Goal: Use online tool/utility: Use online tool/utility

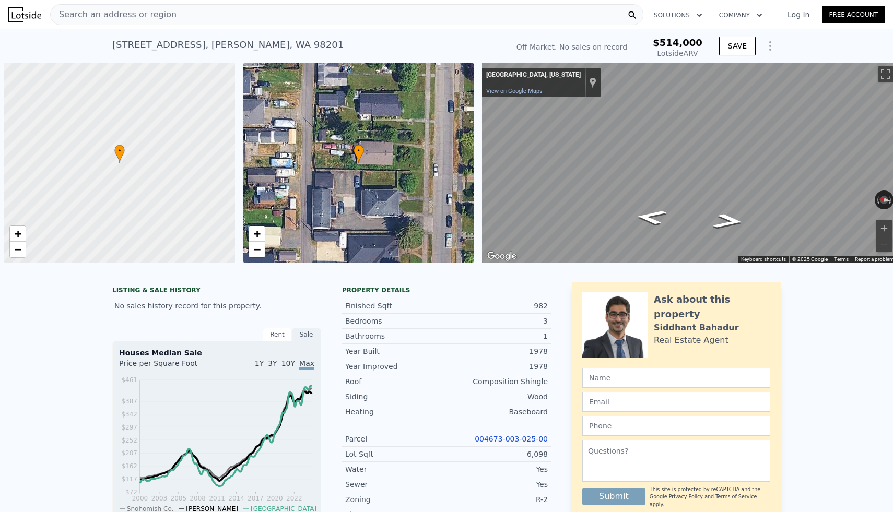
scroll to position [0, 4]
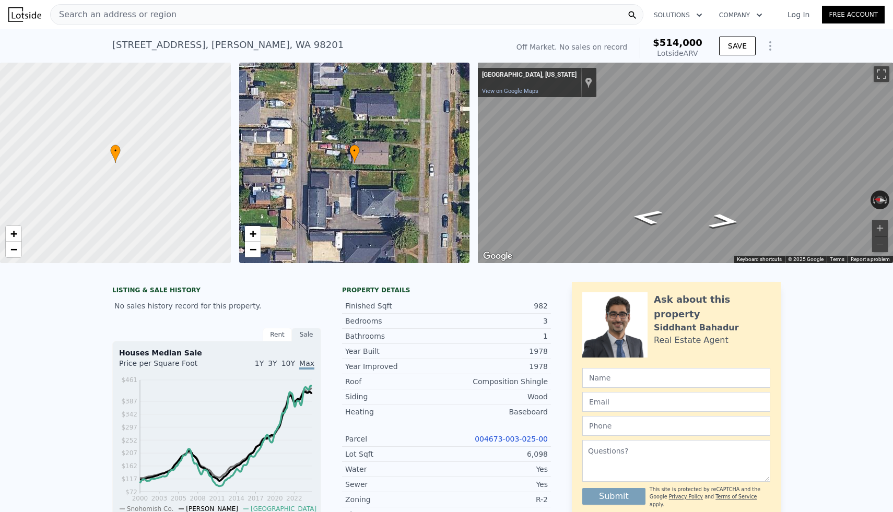
click at [273, 16] on div "Search an address or region" at bounding box center [346, 14] width 593 height 21
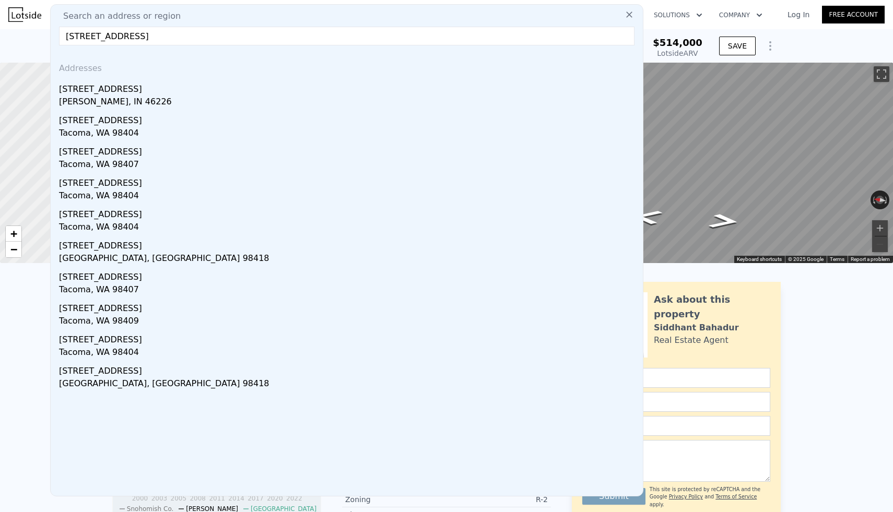
click at [122, 40] on input "[STREET_ADDRESS]" at bounding box center [347, 36] width 576 height 19
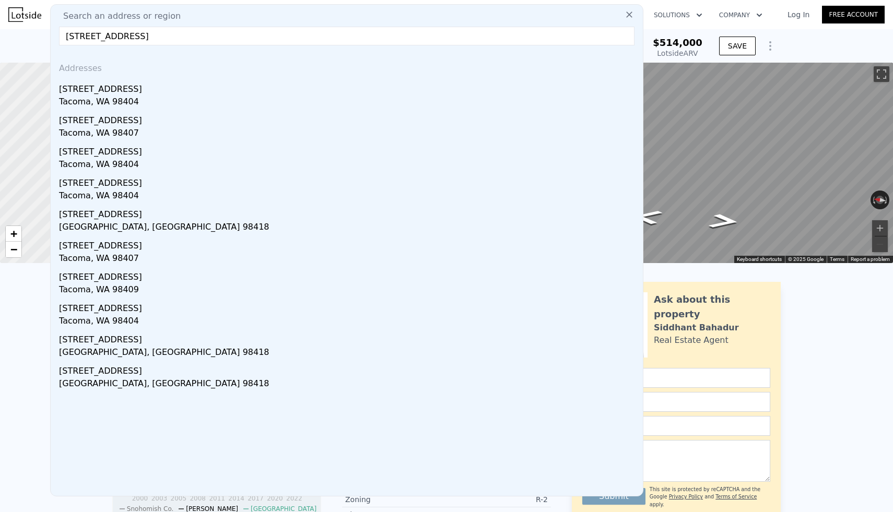
type input "[STREET_ADDRESS]"
click at [630, 17] on icon at bounding box center [629, 14] width 10 height 10
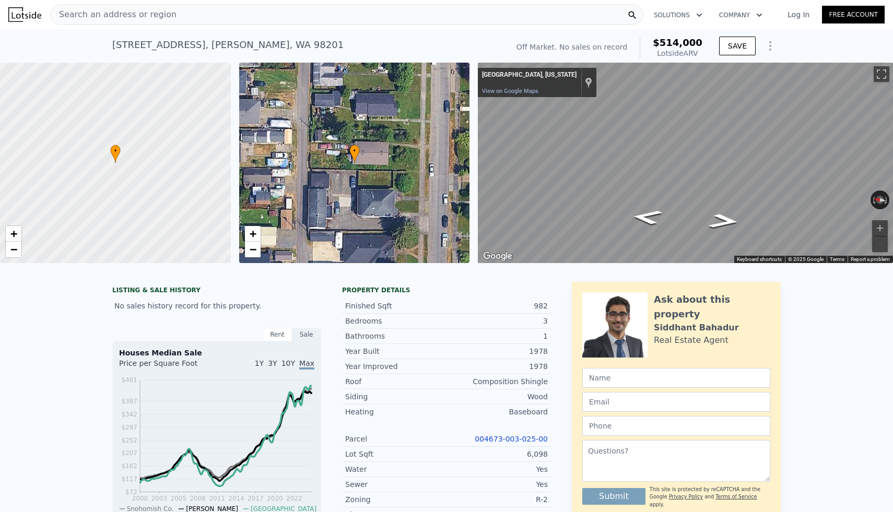
click at [453, 15] on div "Search an address or region" at bounding box center [346, 14] width 593 height 21
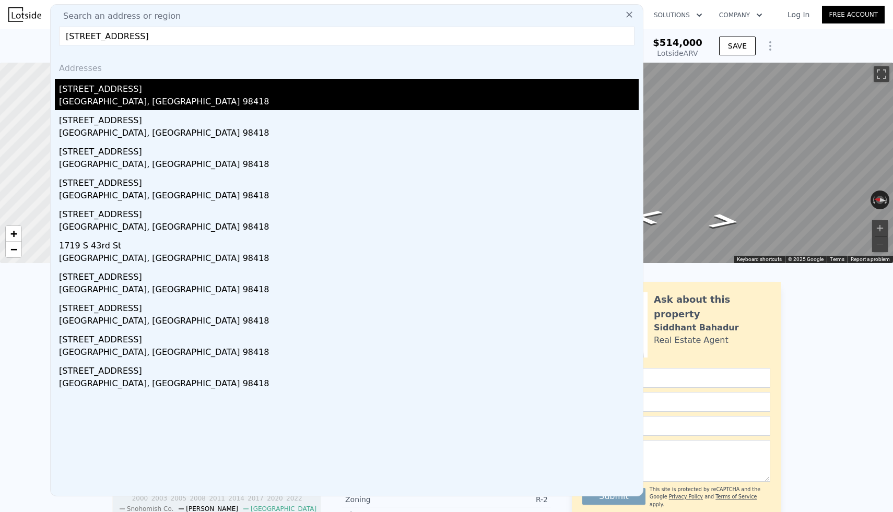
type input "[STREET_ADDRESS]"
click at [123, 86] on div "[STREET_ADDRESS]" at bounding box center [349, 87] width 580 height 17
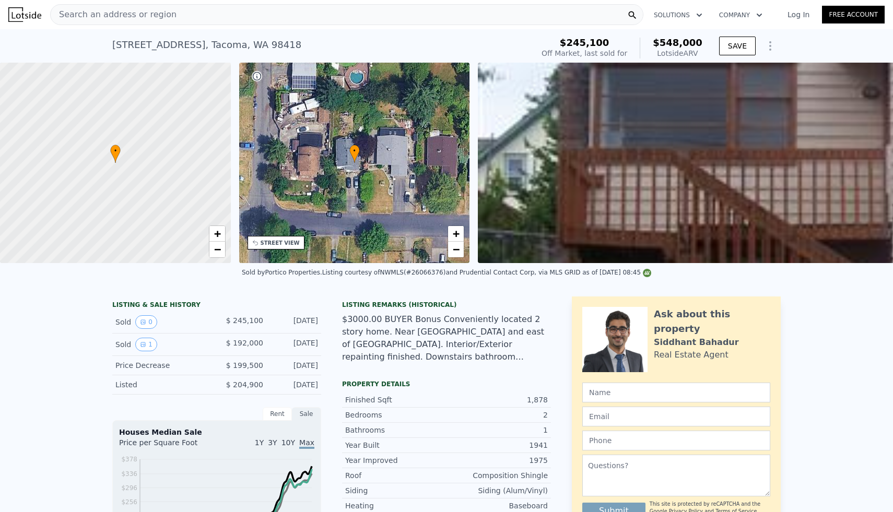
click at [274, 248] on div "STREET VIEW" at bounding box center [276, 243] width 57 height 14
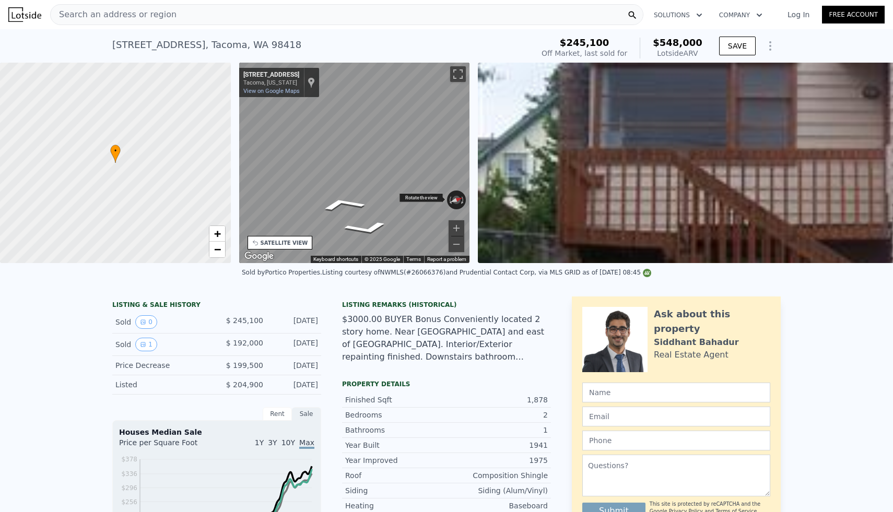
click at [400, 197] on div "← Move left → Move right ↑ Move up ↓ Move down + Zoom in - Zoom out [STREET_ADD…" at bounding box center [354, 163] width 231 height 201
click at [497, 192] on div "• + − • + − STREET VIEW ← Move left → Move right ↑ Move up ↓ Move down + Zoom i…" at bounding box center [446, 163] width 893 height 201
click at [495, 191] on div "• + − • + − STREET VIEW ← Move left → Move right ↑ Move up ↓ Move down + Zoom i…" at bounding box center [446, 163] width 893 height 201
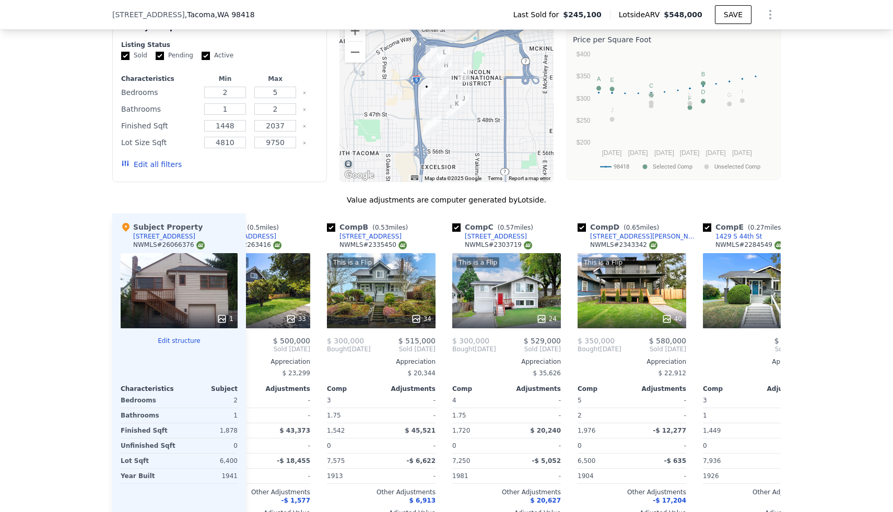
scroll to position [0, 57]
click at [667, 314] on icon at bounding box center [666, 319] width 10 height 10
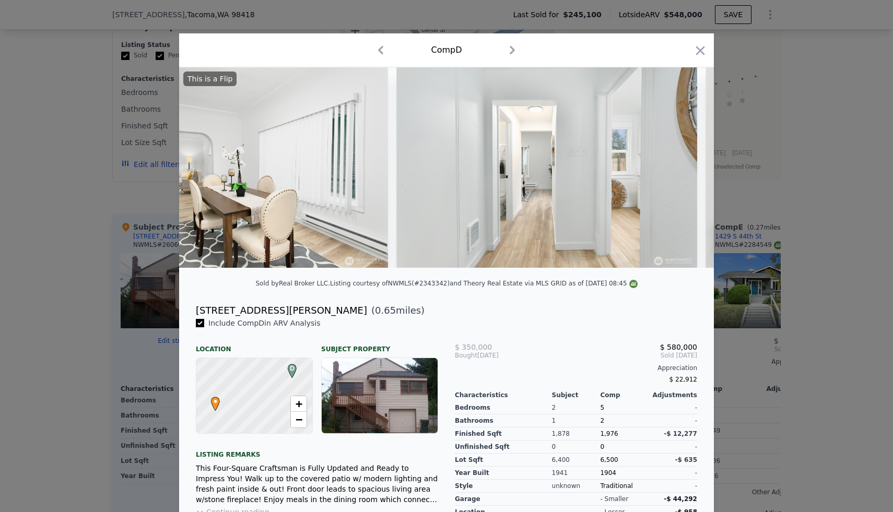
scroll to position [0, 2862]
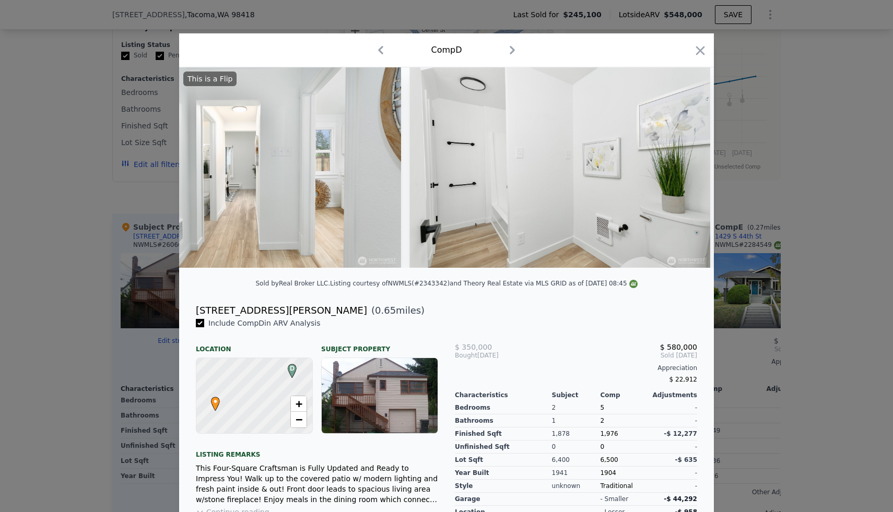
click at [809, 194] on div at bounding box center [446, 256] width 893 height 512
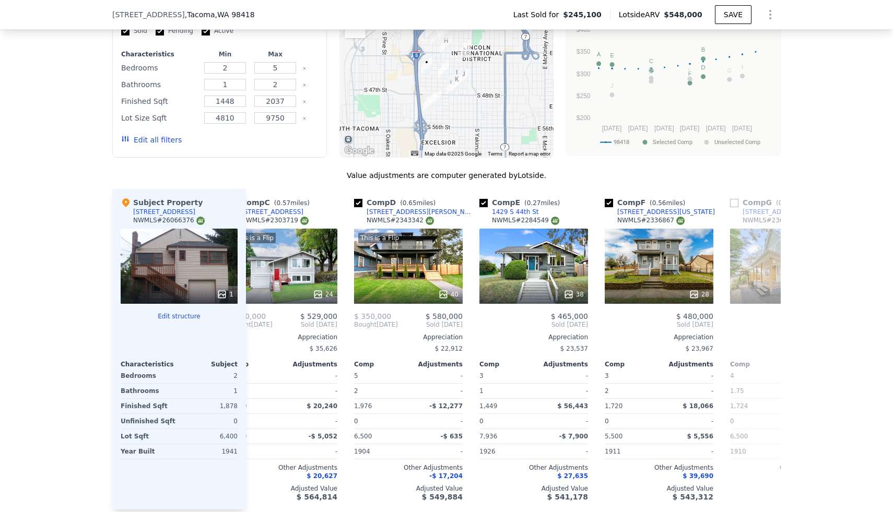
scroll to position [0, 282]
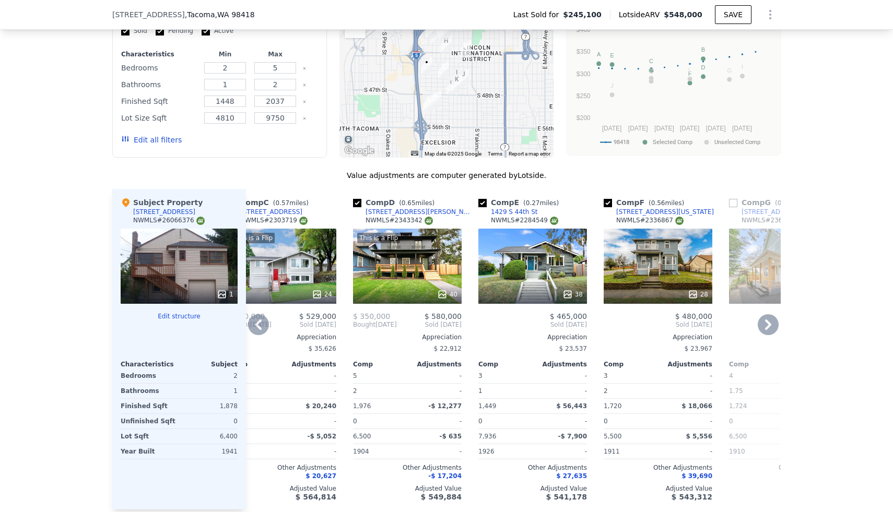
click at [693, 291] on icon at bounding box center [692, 294] width 7 height 7
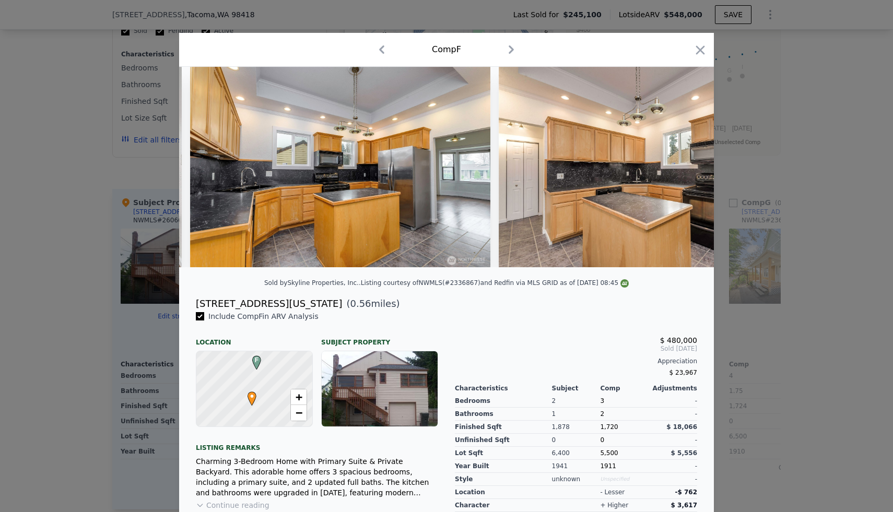
scroll to position [0, 2157]
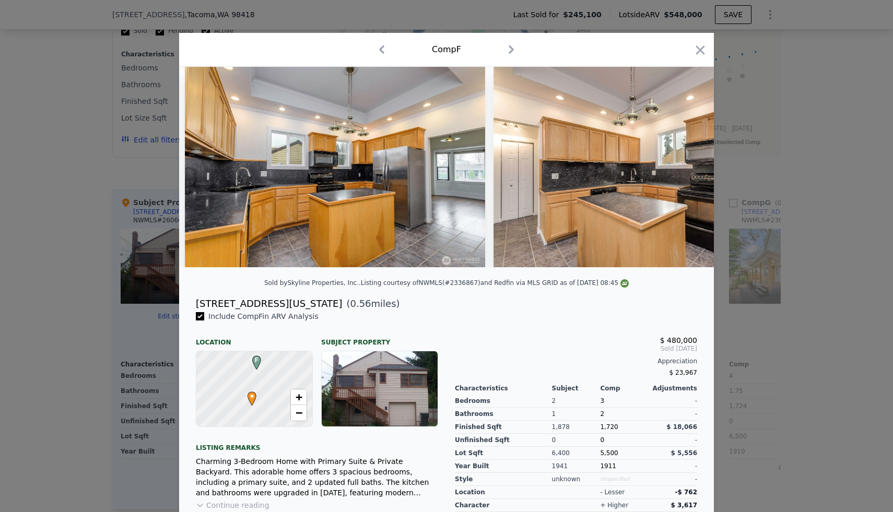
click at [808, 193] on div at bounding box center [446, 256] width 893 height 512
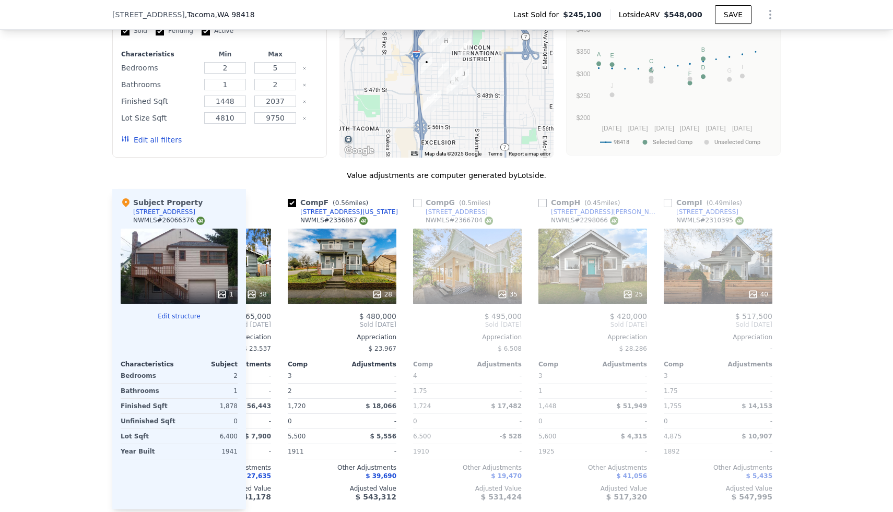
scroll to position [0, 612]
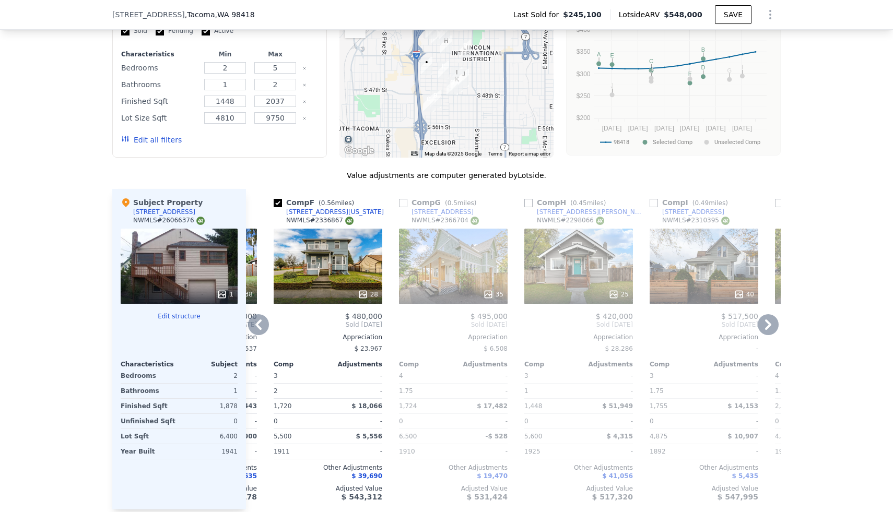
click at [493, 289] on icon at bounding box center [488, 294] width 10 height 10
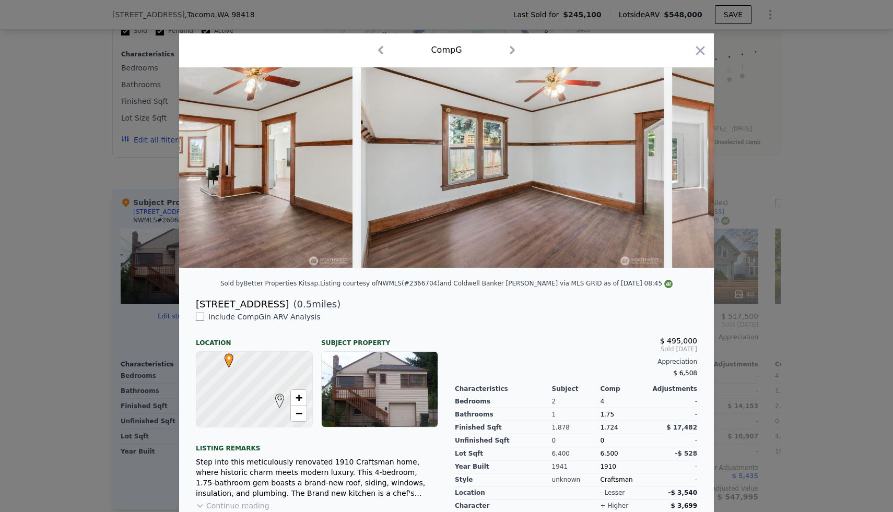
scroll to position [0, 576]
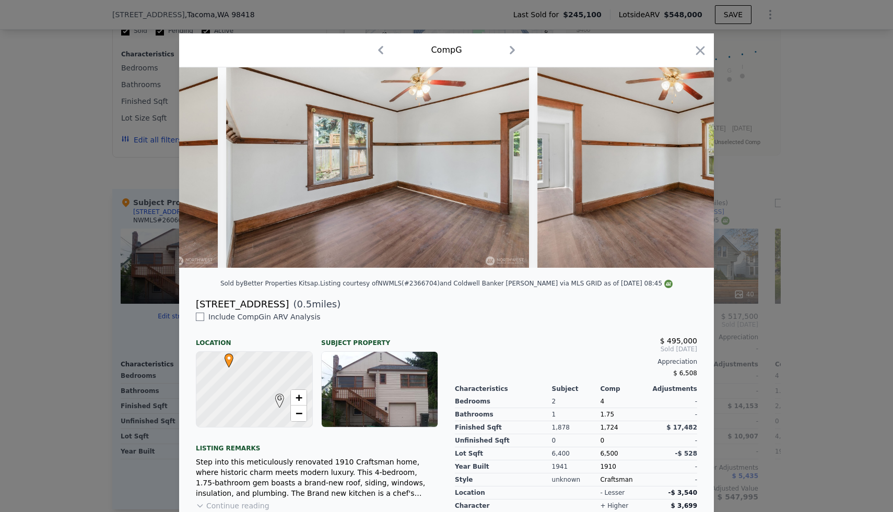
click at [769, 224] on div at bounding box center [446, 256] width 893 height 512
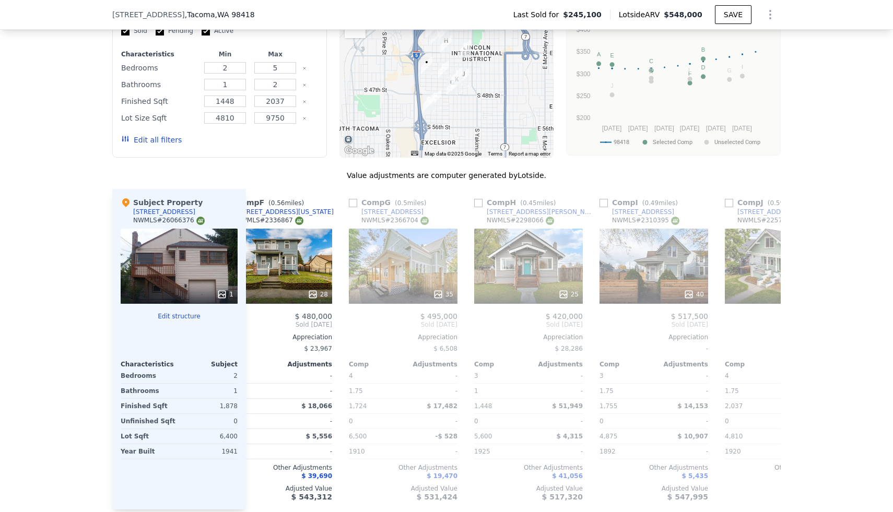
scroll to position [0, 681]
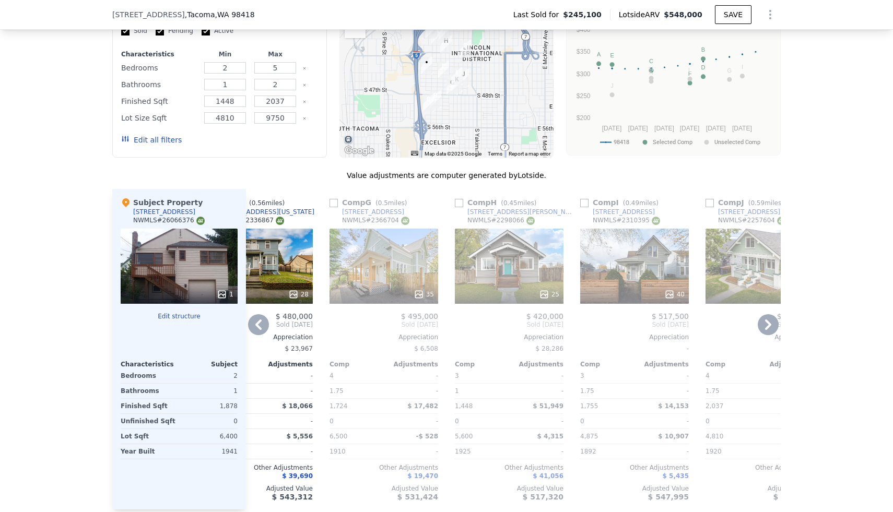
click at [676, 289] on div "40" at bounding box center [674, 294] width 20 height 10
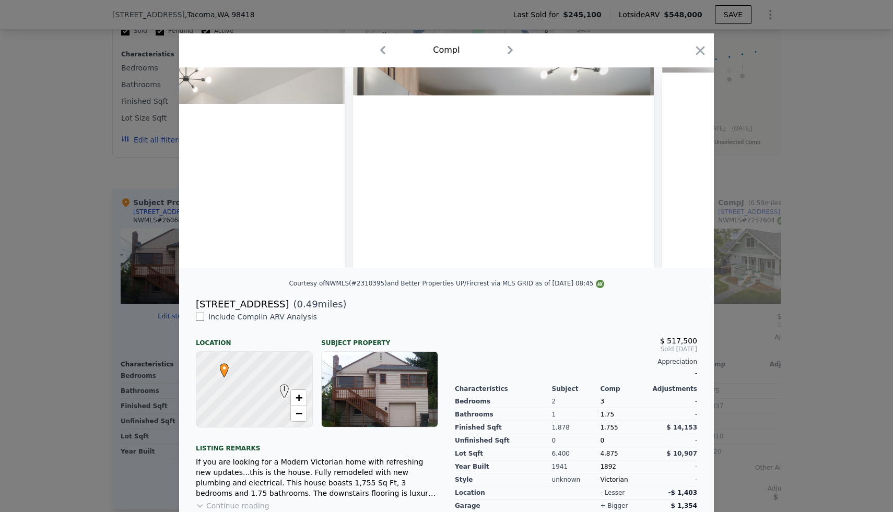
scroll to position [0, 3554]
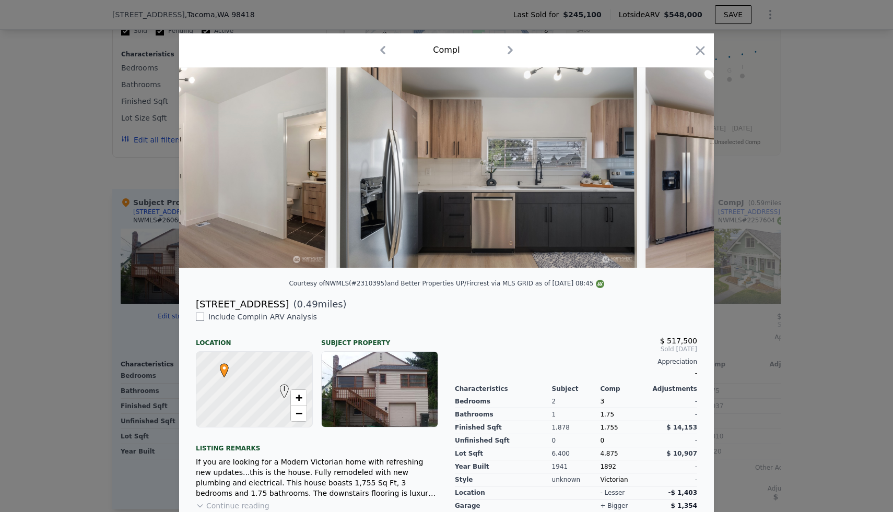
click at [799, 197] on div at bounding box center [446, 256] width 893 height 512
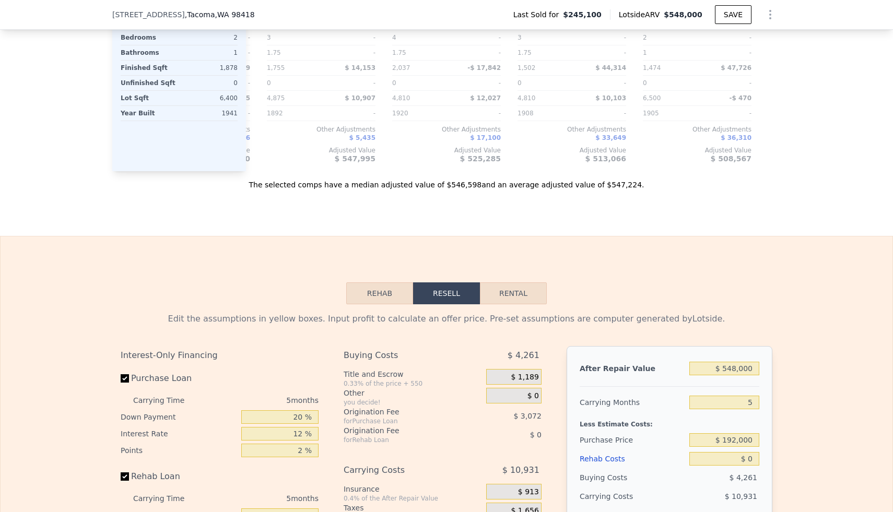
scroll to position [1397, 0]
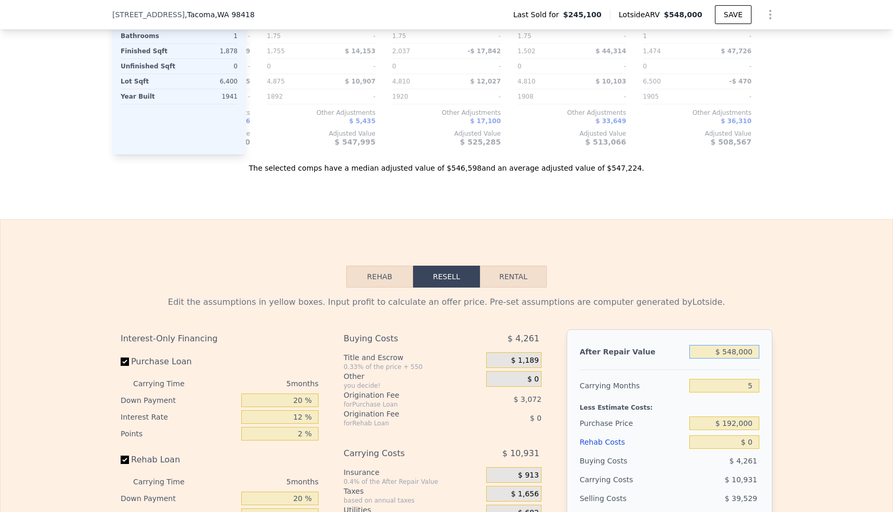
click at [734, 345] on input "$ 548,000" at bounding box center [724, 352] width 70 height 14
type input "$ 5"
type input "-$ 206,824"
type input "$ 54"
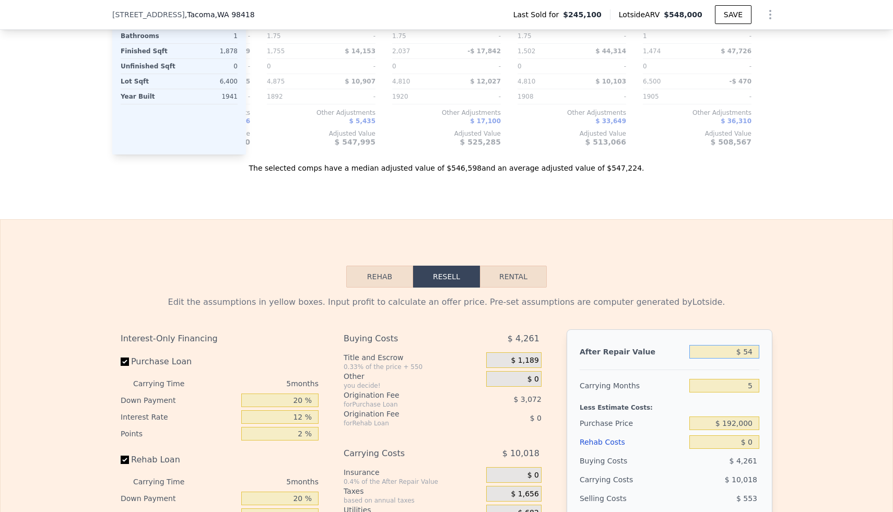
type input "-$ 206,778"
type input "$ 540"
type input "-$ 206,330"
type input "$ 5,400"
type input "-$ 201,822"
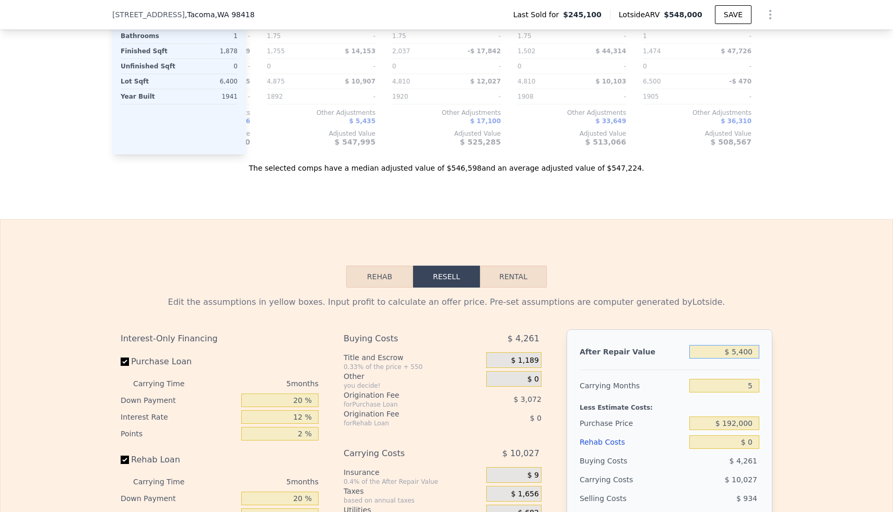
type input "$ 54,000"
type input "-$ 156,760"
type input "$ 540,000"
type input "$ 293,861"
type input "$ 540,000"
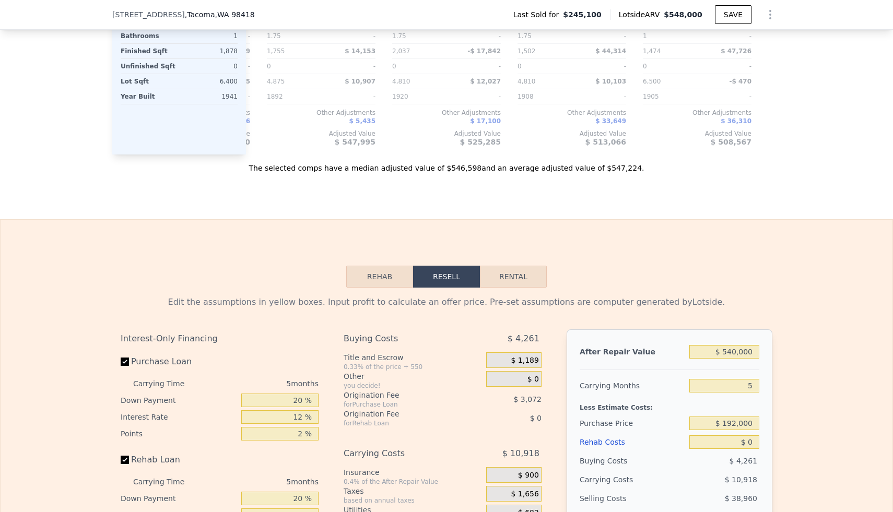
click at [800, 326] on div "Edit the assumptions in yellow boxes. Input profit to calculate an offer price.…" at bounding box center [447, 482] width 892 height 389
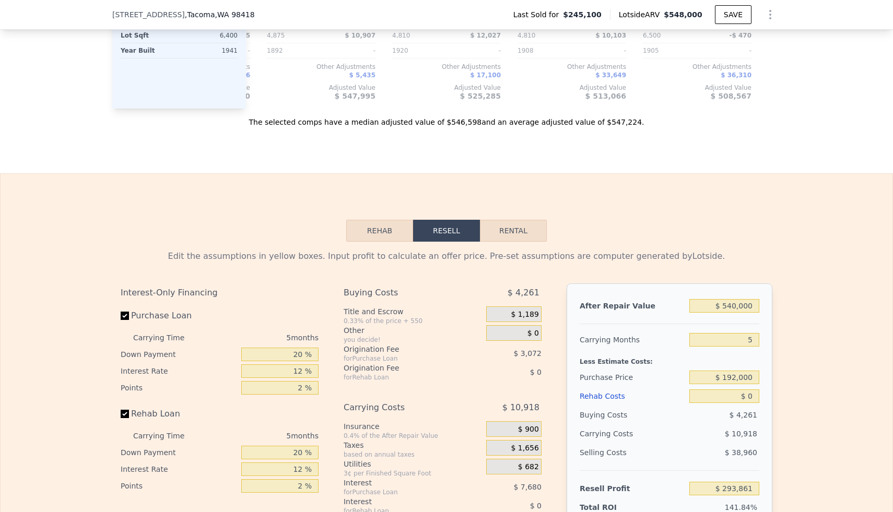
scroll to position [1448, 0]
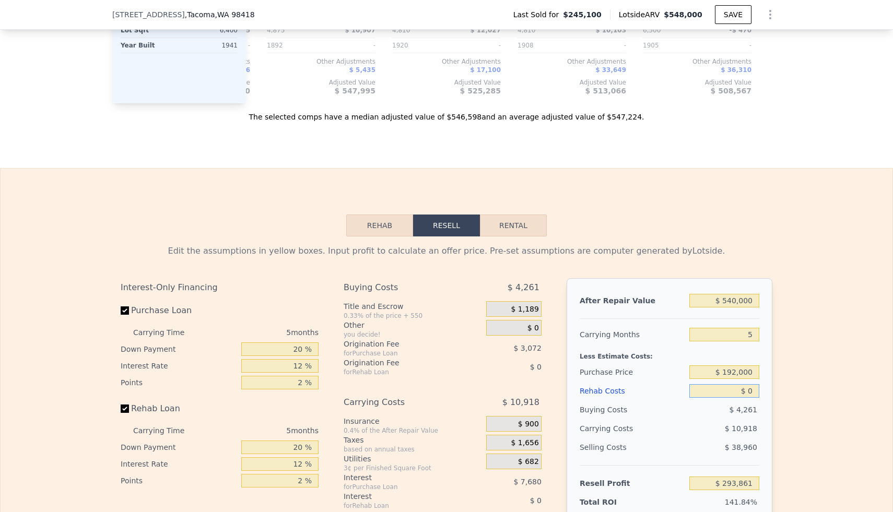
click at [749, 384] on input "$ 0" at bounding box center [724, 391] width 70 height 14
type input "$ 10"
type input "$ 293,851"
type input "$ 150"
type input "$ 293,704"
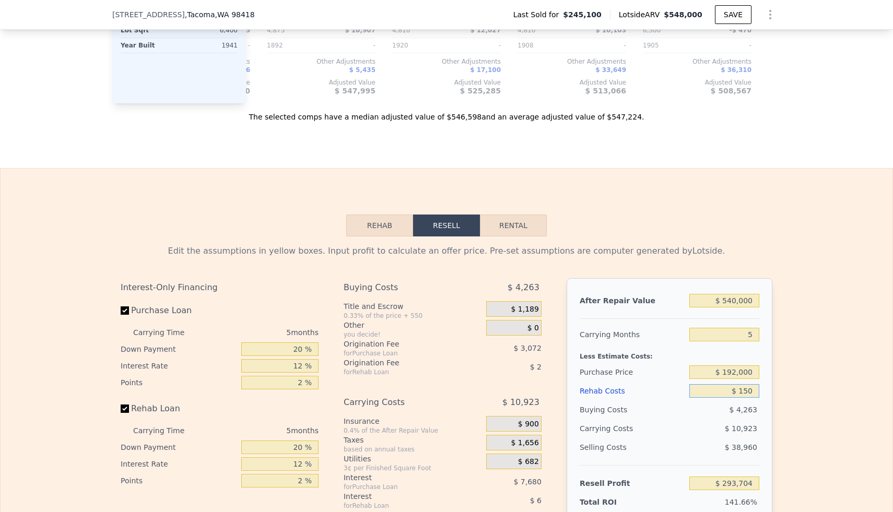
type input "$ 1,500"
type input "$ 292,277"
type input "$ 15,000"
type input "$ 278,021"
type input "$ 150,000"
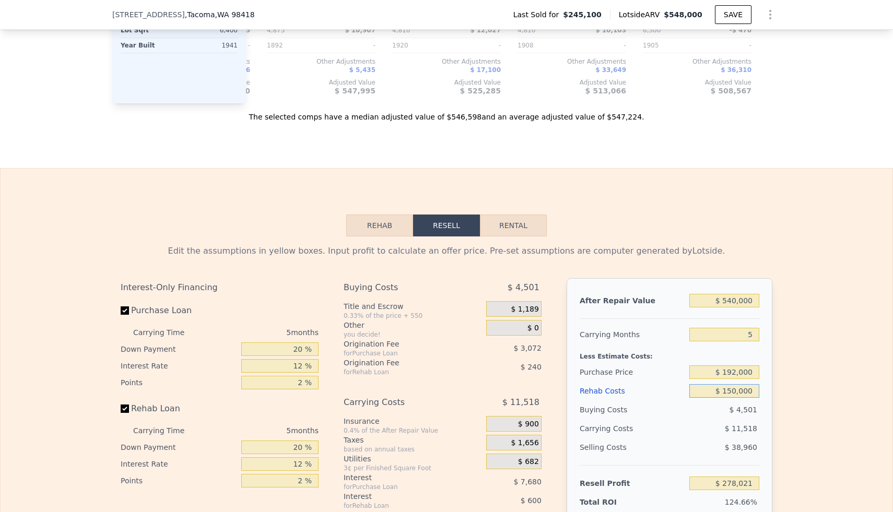
type input "$ 135,461"
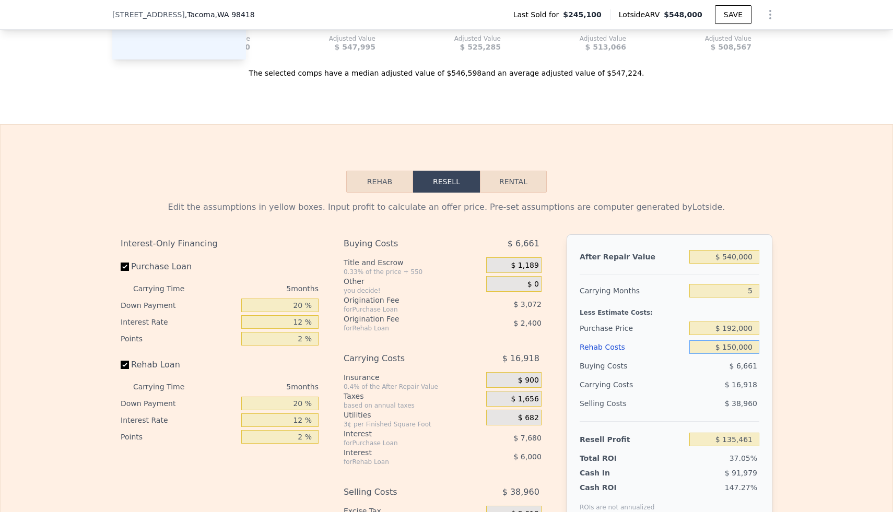
scroll to position [1497, 0]
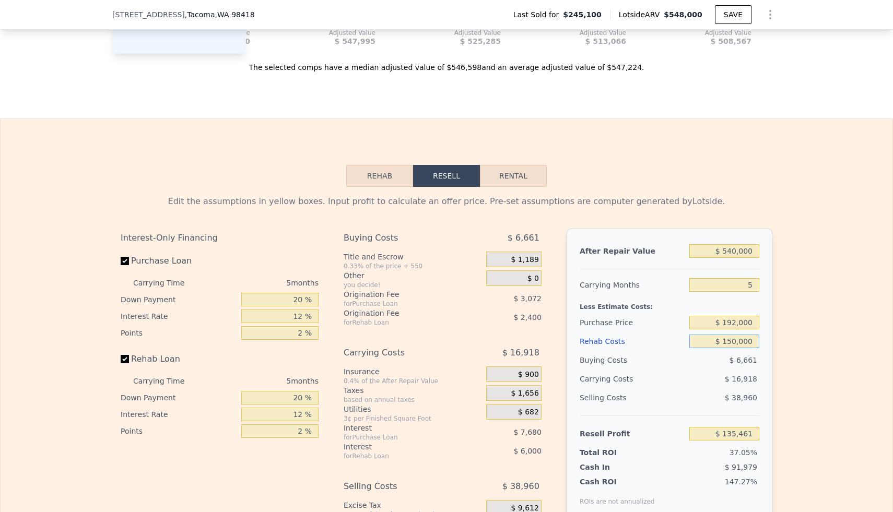
click at [742, 335] on input "$ 150,000" at bounding box center [724, 342] width 70 height 14
type input "$ 1"
type input "$ 293,860"
type input "$ 13"
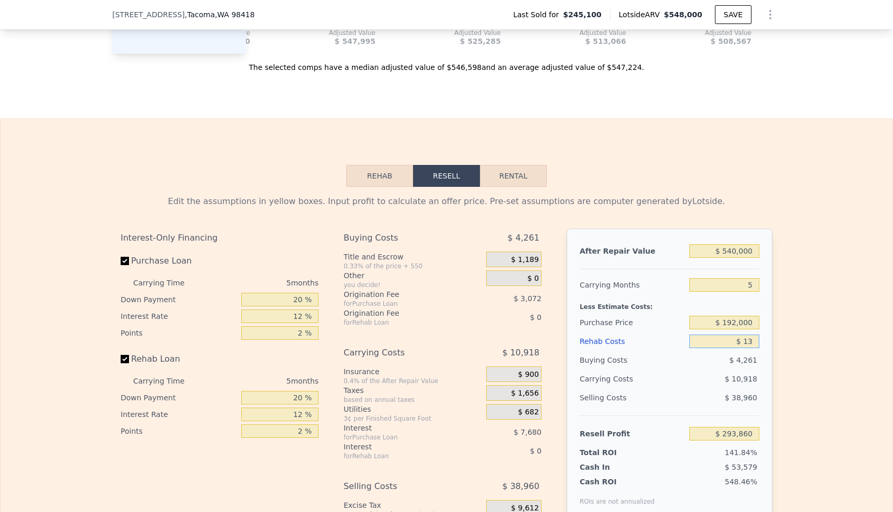
type input "$ 293,848"
type input "$ 130"
type input "$ 293,724"
type input "$ 1,300"
type input "$ 292,490"
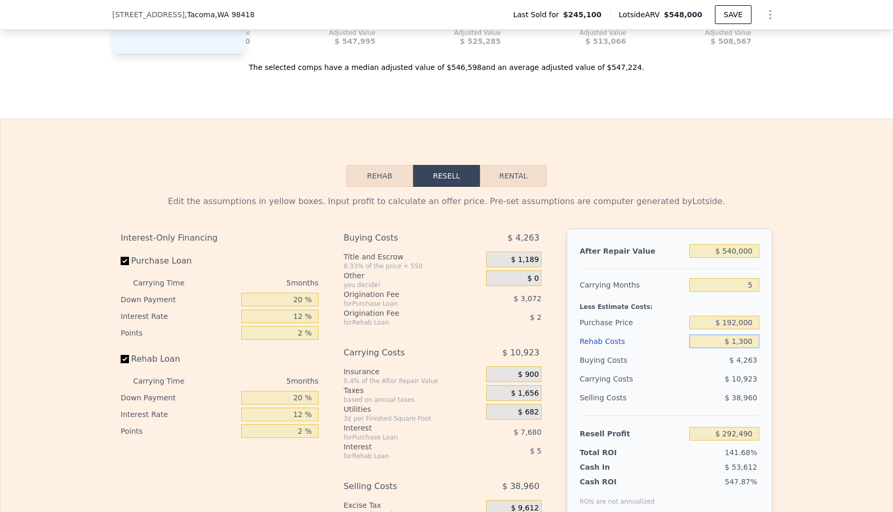
type input "$ 13,000"
type input "$ 280,133"
type input "$ 130,000"
type input "$ 156,581"
type input "$ 130,000"
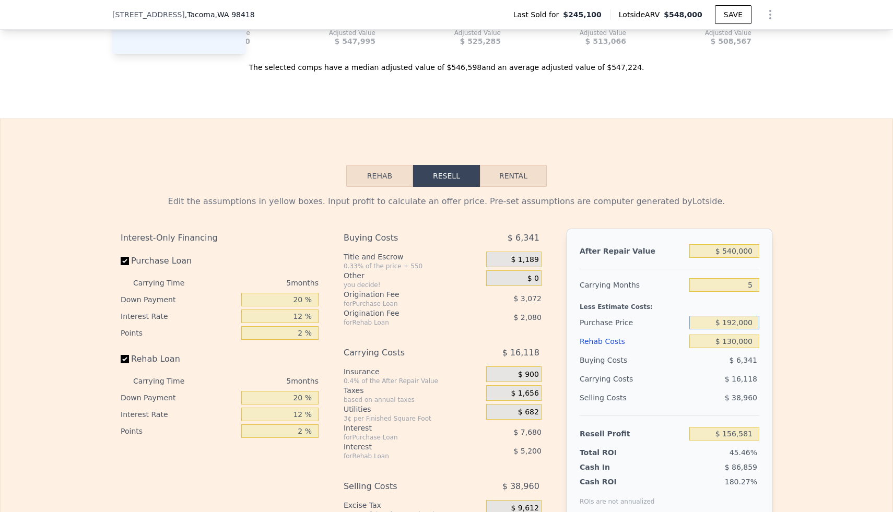
click at [741, 316] on input "$ 192,000" at bounding box center [724, 323] width 70 height 14
type input "$ 250,000"
click at [781, 301] on div "Edit the assumptions in yellow boxes. Input profit to calculate an offer price.…" at bounding box center [447, 381] width 892 height 389
type input "$ 95,139"
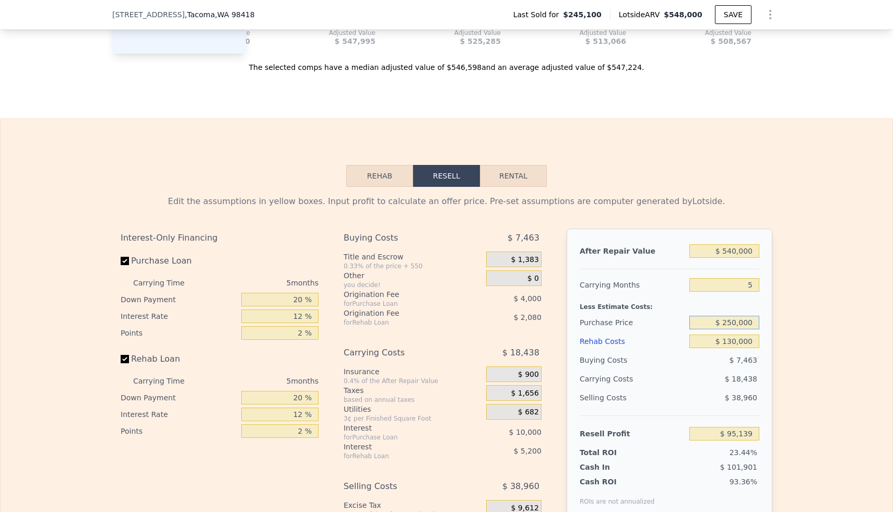
click at [747, 316] on input "$ 250,000" at bounding box center [724, 323] width 70 height 14
type input "$ 300,000"
click at [787, 296] on div "Edit the assumptions in yellow boxes. Input profit to calculate an offer price.…" at bounding box center [447, 381] width 892 height 389
type input "$ 42,173"
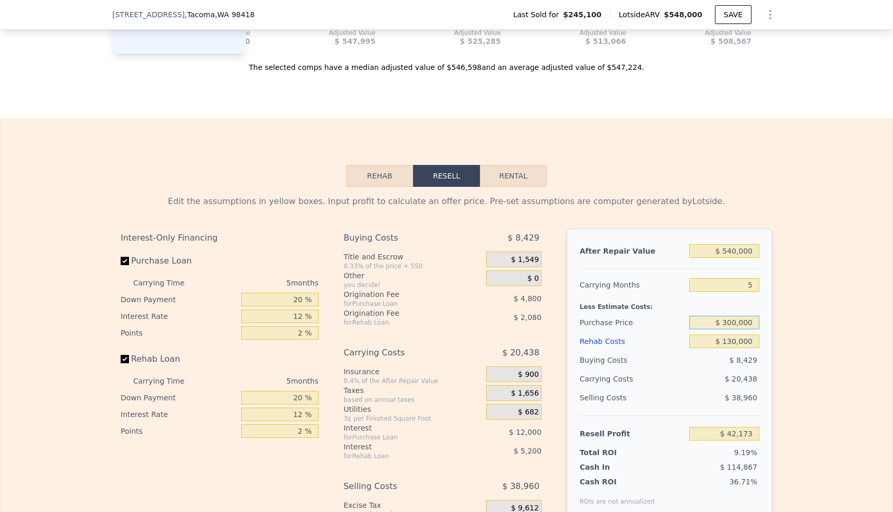
click at [740, 316] on input "$ 300,000" at bounding box center [724, 323] width 70 height 14
type input "$ 290,000"
click at [855, 291] on div "Edit the assumptions in yellow boxes. Input profit to calculate an offer price.…" at bounding box center [447, 381] width 892 height 389
type input "$ 52,766"
